Goal: Find specific page/section: Find specific page/section

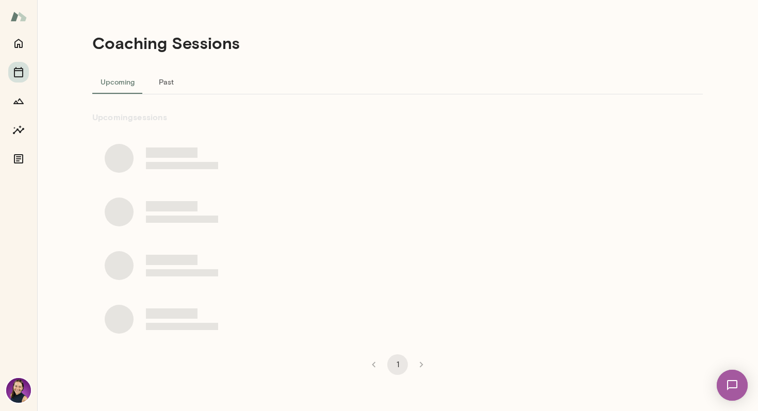
click at [17, 10] on img at bounding box center [18, 17] width 16 height 20
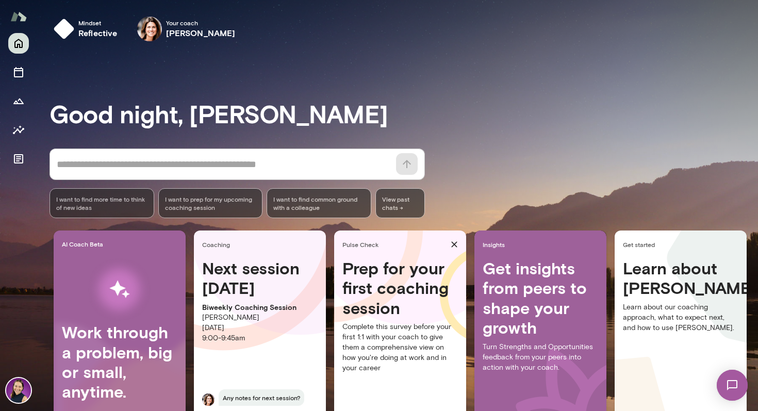
scroll to position [54, 0]
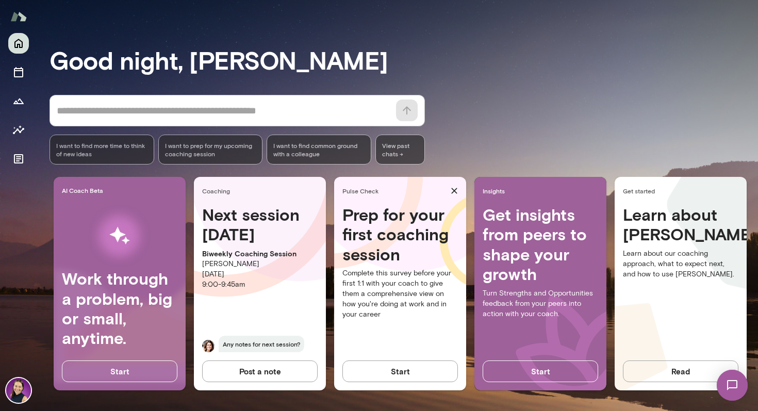
click at [16, 385] on img at bounding box center [18, 390] width 25 height 25
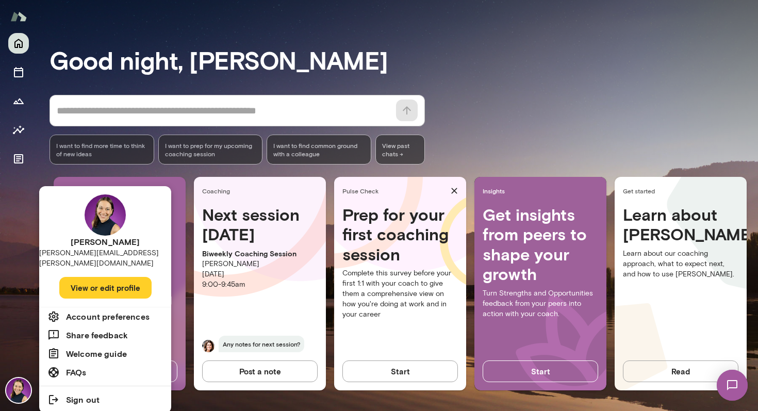
click at [486, 71] on div at bounding box center [379, 205] width 758 height 411
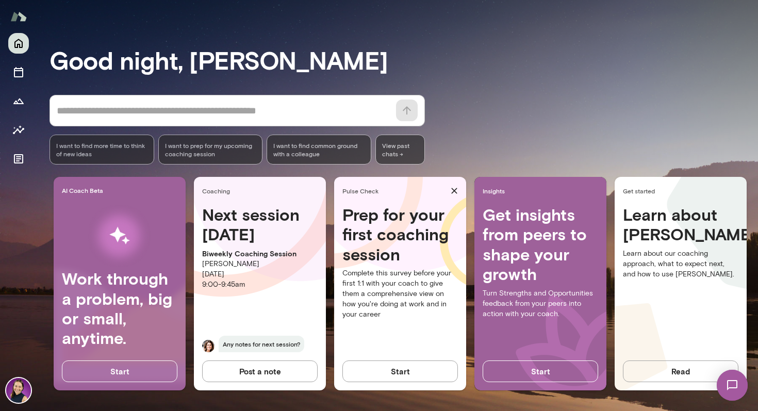
scroll to position [0, 13]
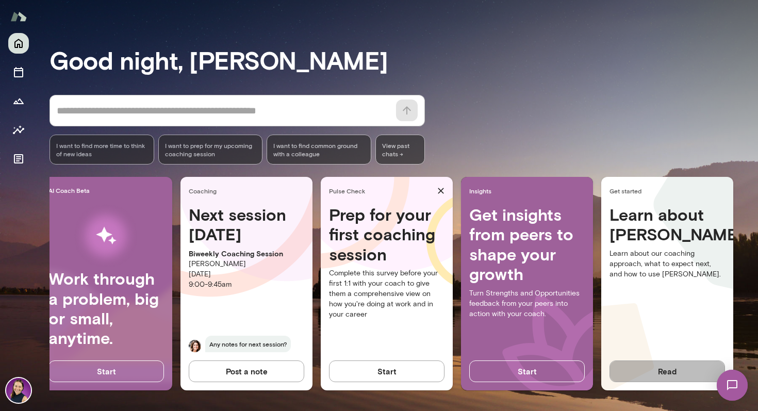
click at [643, 370] on button "Read" at bounding box center [666, 371] width 115 height 22
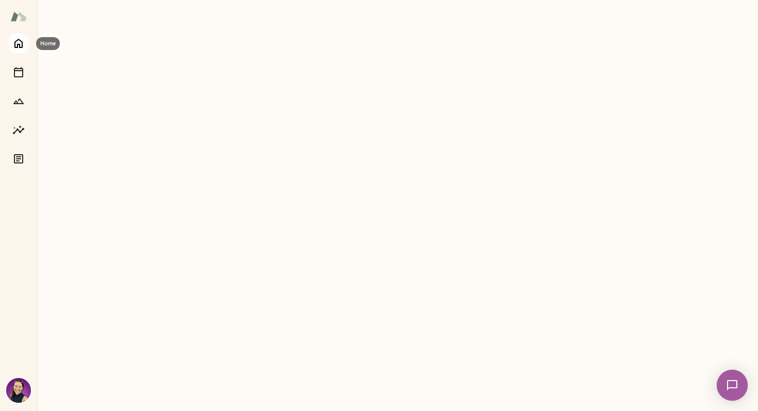
click at [19, 49] on button "Home" at bounding box center [18, 43] width 21 height 21
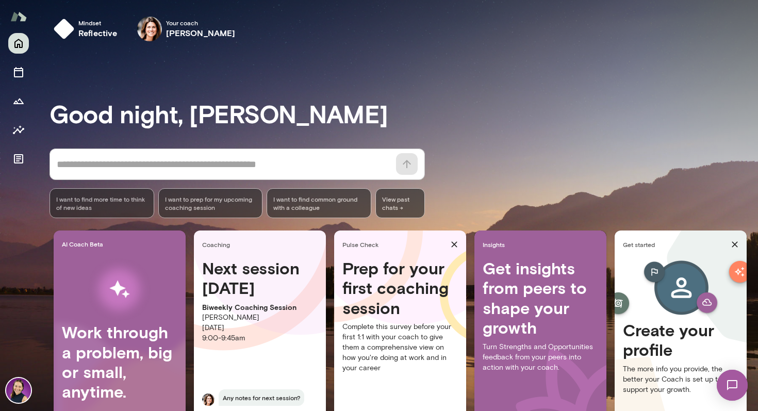
click at [113, 156] on div "* ​ ​" at bounding box center [236, 163] width 375 height 31
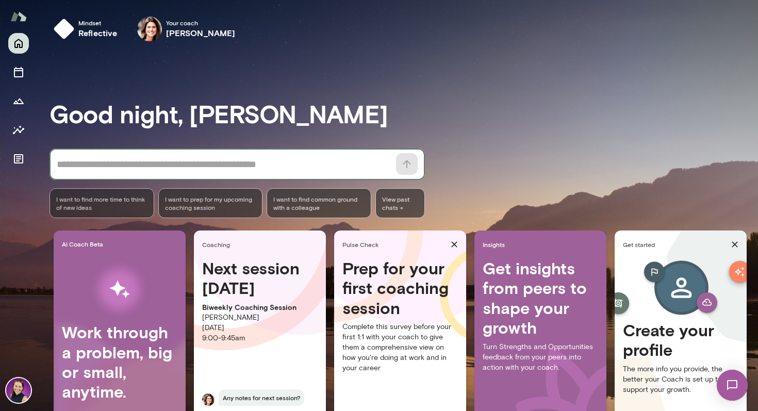
scroll to position [54, 0]
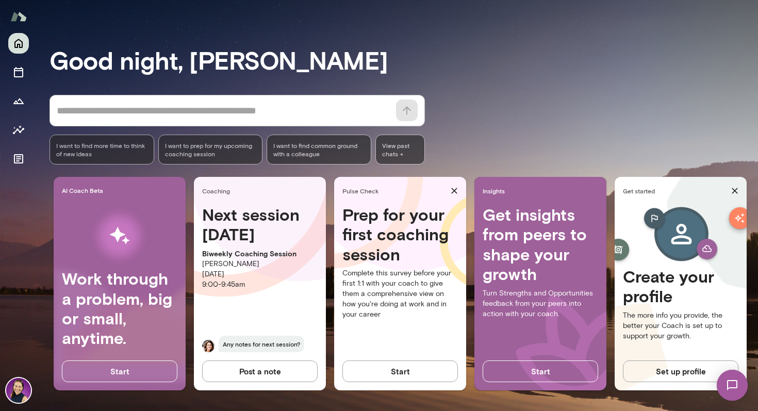
click at [677, 268] on h4 "Create your profile" at bounding box center [680, 287] width 115 height 40
